Goal: Transaction & Acquisition: Purchase product/service

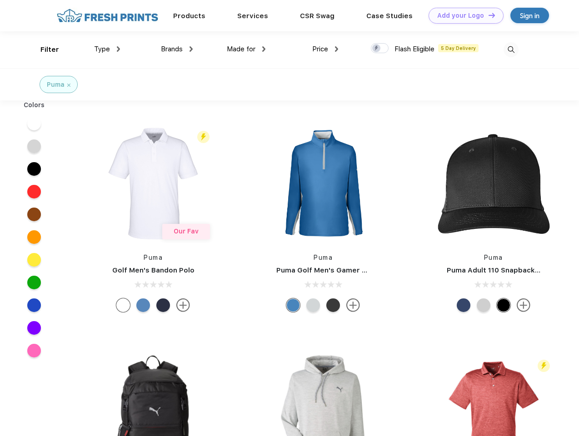
click at [462, 15] on link "Add your Logo Design Tool" at bounding box center [465, 16] width 75 height 16
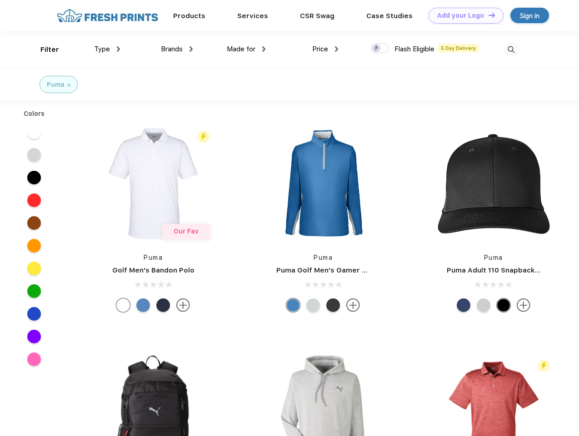
click at [0, 0] on div "Design Tool" at bounding box center [0, 0] width 0 height 0
click at [487, 15] on link "Add your Logo Design Tool" at bounding box center [465, 16] width 75 height 16
click at [44, 50] on div "Filter" at bounding box center [49, 50] width 19 height 10
click at [107, 49] on span "Type" at bounding box center [102, 49] width 16 height 8
click at [177, 49] on span "Brands" at bounding box center [172, 49] width 22 height 8
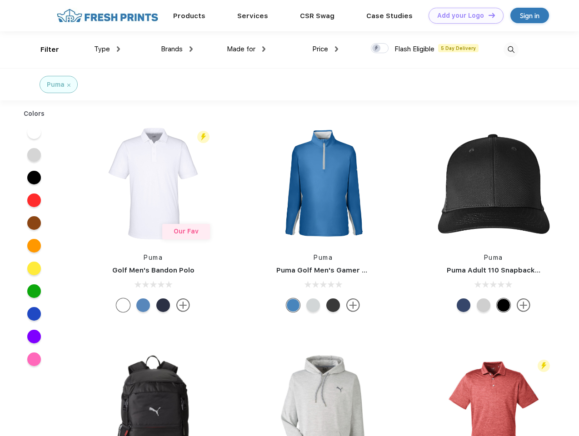
click at [246, 49] on span "Made for" at bounding box center [241, 49] width 29 height 8
click at [325, 49] on span "Price" at bounding box center [320, 49] width 16 height 8
